Goal: Information Seeking & Learning: Learn about a topic

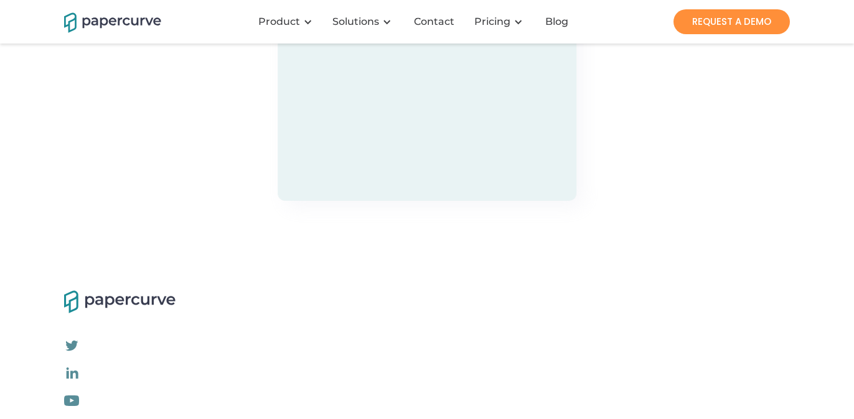
scroll to position [3842, 0]
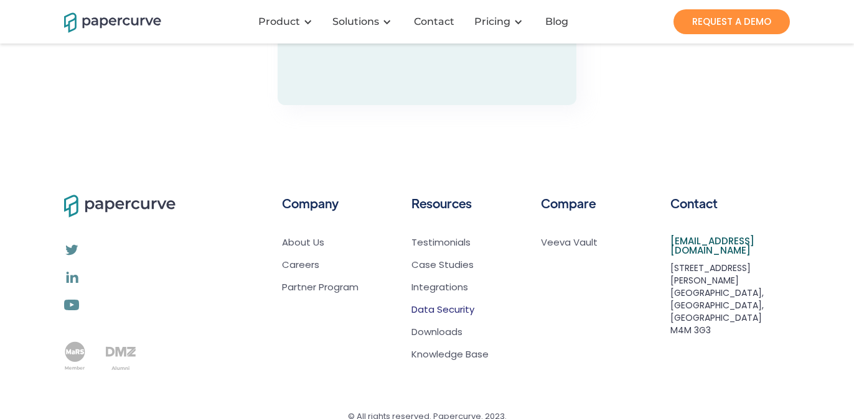
click at [449, 304] on link "Data Security" at bounding box center [442, 310] width 63 height 12
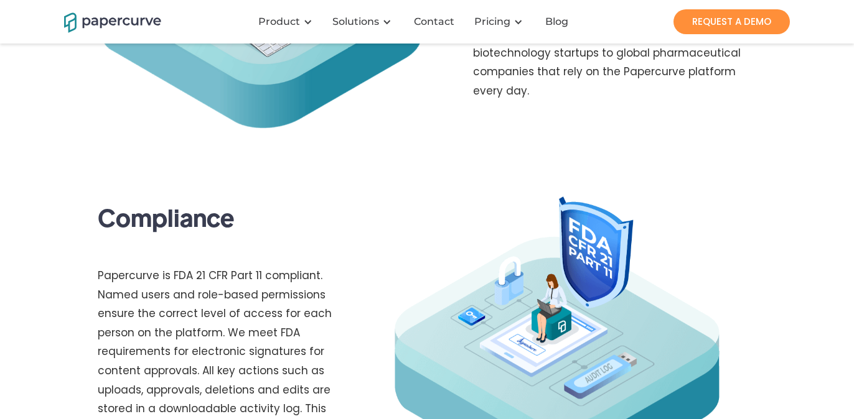
scroll to position [434, 0]
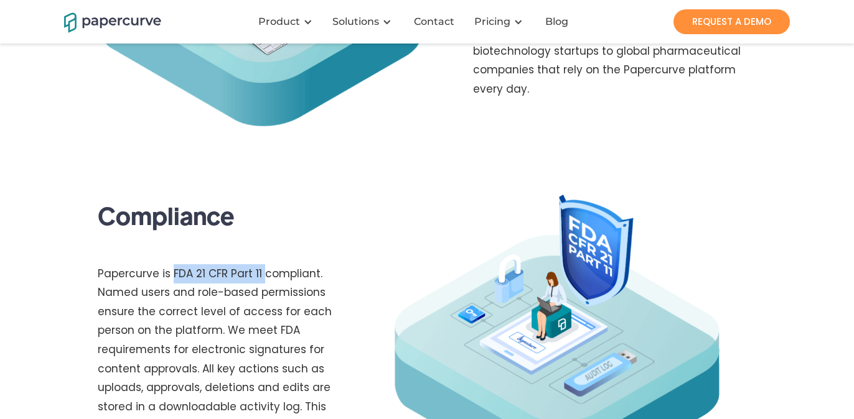
drag, startPoint x: 174, startPoint y: 285, endPoint x: 265, endPoint y: 282, distance: 91.5
click at [265, 282] on p "Papercurve is FDA 21 CFR Part 11 compliant. Named users and role-based permissi…" at bounding box center [231, 362] width 266 height 197
copy p "FDA 21 CFR Part 11"
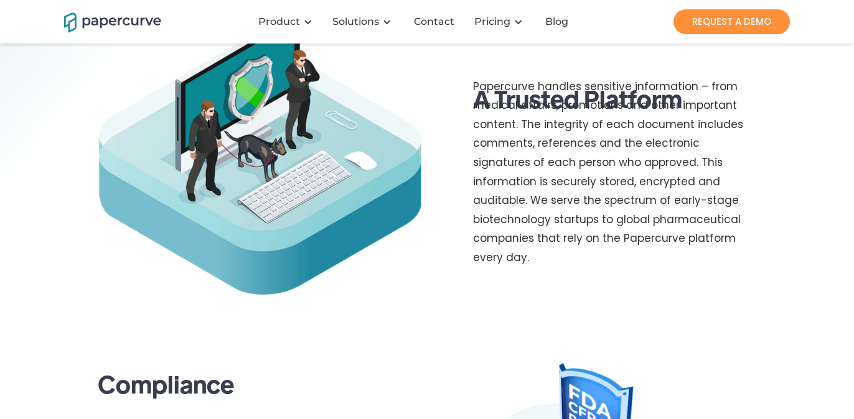
scroll to position [0, 0]
